Goal: Task Accomplishment & Management: Manage account settings

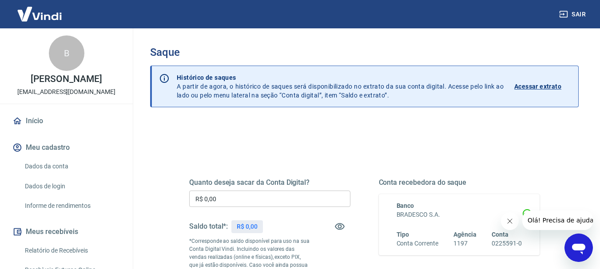
drag, startPoint x: 490, startPoint y: 130, endPoint x: 491, endPoint y: 264, distance: 133.6
click at [400, 52] on h3 "Saque" at bounding box center [364, 52] width 428 height 12
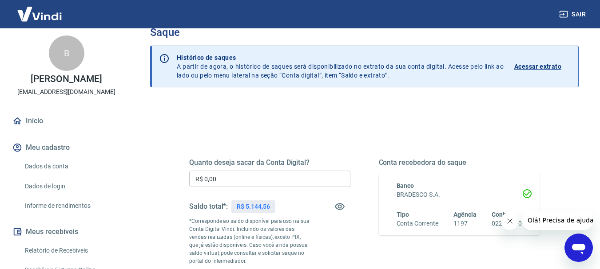
scroll to position [20, 0]
click at [281, 177] on input "R$ 0,00" at bounding box center [269, 178] width 161 height 16
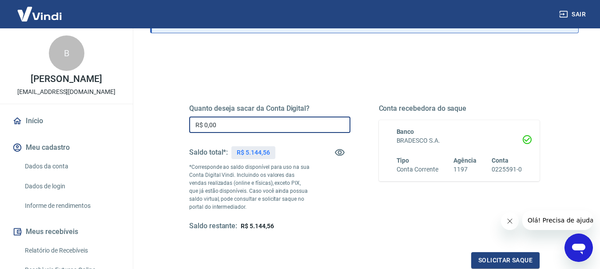
scroll to position [75, 0]
click at [271, 224] on span "R$ 5.144,56" at bounding box center [257, 225] width 33 height 7
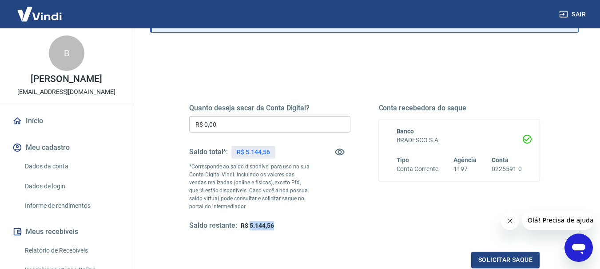
click at [271, 224] on span "R$ 5.144,56" at bounding box center [257, 225] width 33 height 7
copy span "R$ 5.144,56"
click at [255, 124] on input "R$ 0,00" at bounding box center [269, 124] width 161 height 16
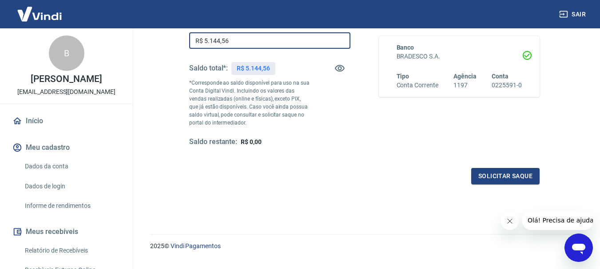
scroll to position [159, 0]
type input "R$ 5.144,56"
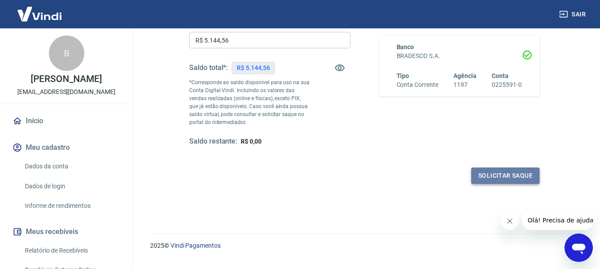
click at [498, 177] on button "Solicitar saque" at bounding box center [505, 176] width 68 height 16
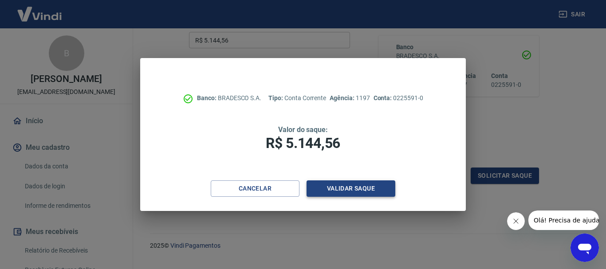
click at [358, 188] on button "Validar saque" at bounding box center [351, 189] width 89 height 16
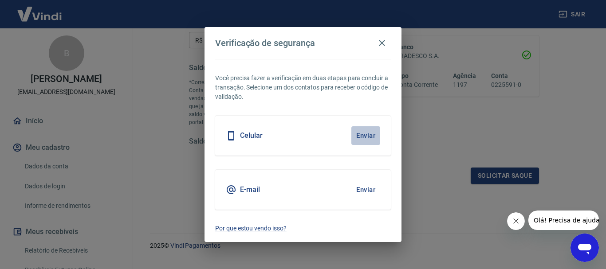
click at [365, 134] on button "Enviar" at bounding box center [366, 136] width 29 height 19
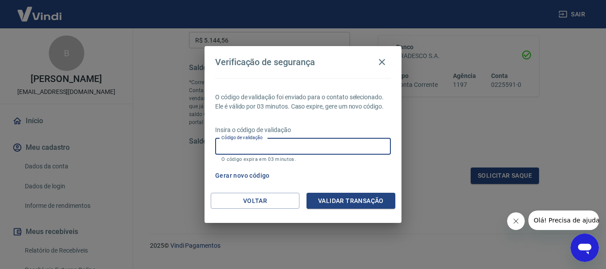
click at [348, 144] on input "Código de validação" at bounding box center [303, 146] width 176 height 16
type input "414974"
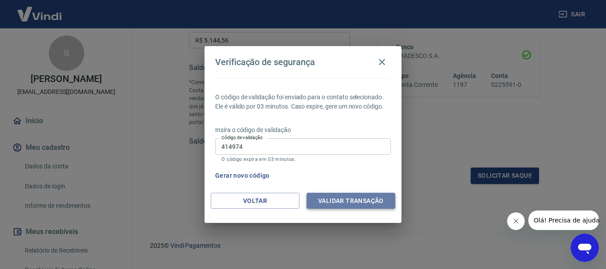
click at [364, 202] on button "Validar transação" at bounding box center [351, 201] width 89 height 16
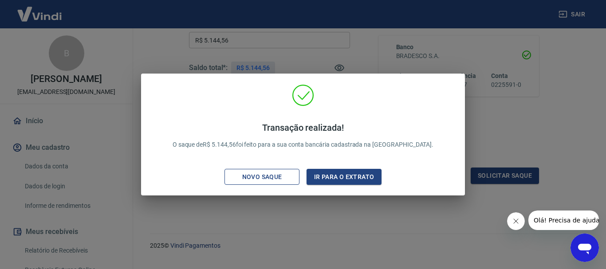
click at [291, 174] on div "Novo saque" at bounding box center [262, 177] width 61 height 11
